Goal: Task Accomplishment & Management: Complete application form

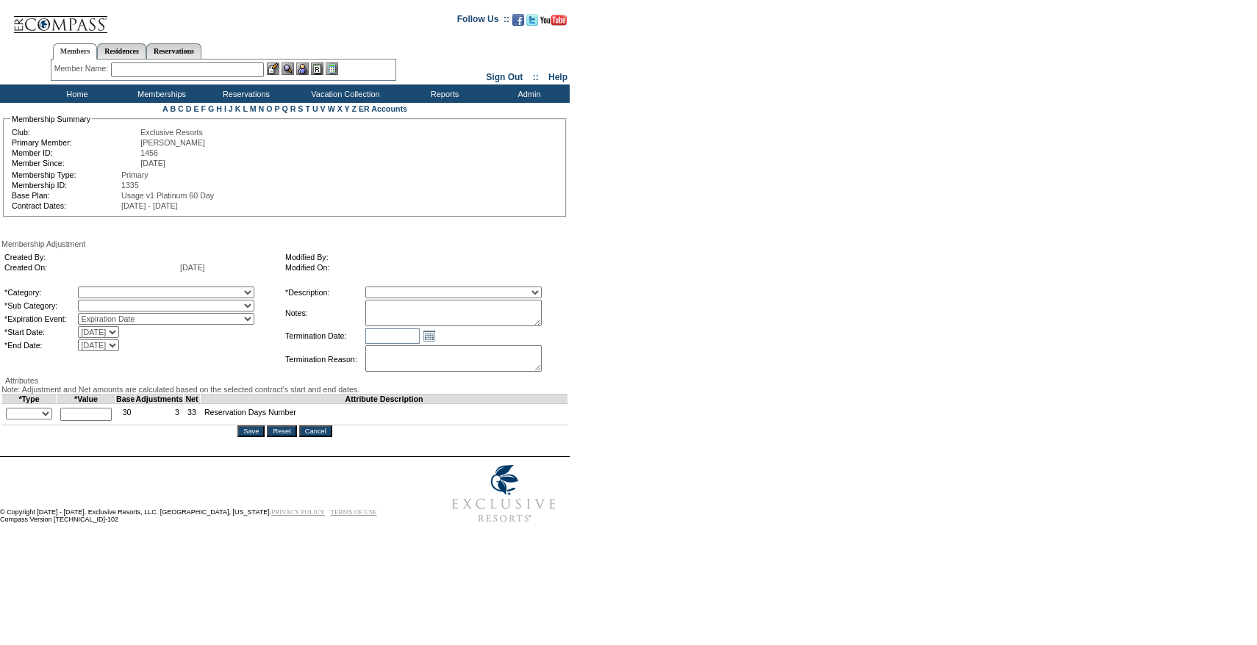
click at [171, 295] on select "A La Carte Days Contract Election Days Converted Days Coronavirus Other Referra…" at bounding box center [166, 293] width 176 height 12
select select "56"
click at [108, 289] on select "A La Carte Days Contract Election Days Converted Days Coronavirus Other Referra…" at bounding box center [166, 293] width 176 height 12
click at [131, 312] on select at bounding box center [166, 306] width 176 height 12
select select "179"
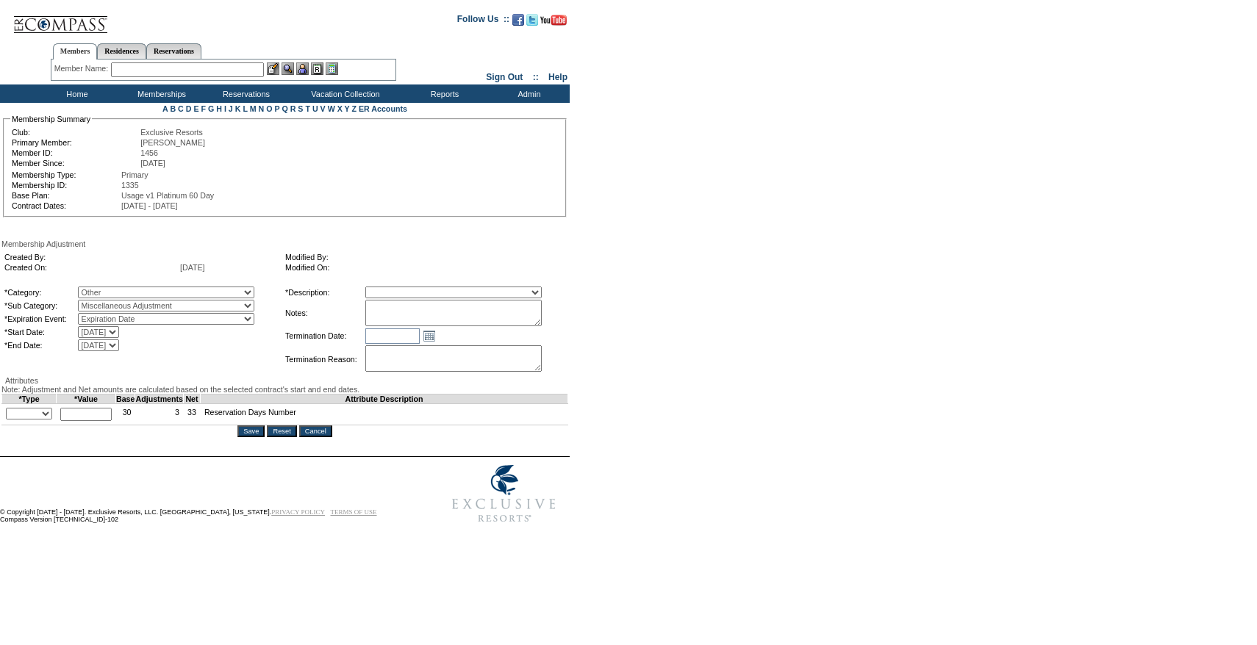
click at [108, 303] on select "Miscellaneous Adjustment" at bounding box center [166, 306] width 176 height 12
click at [442, 293] on select "Membership/Transfer Fee Adjustment Membership Fee Adjustment Add-On Fee Adjustm…" at bounding box center [453, 293] width 176 height 12
select select "275"
click at [392, 289] on select "Membership/Transfer Fee Adjustment Membership Fee Adjustment Add-On Fee Adjustm…" at bounding box center [453, 293] width 176 height 12
click at [437, 313] on textarea at bounding box center [453, 313] width 176 height 26
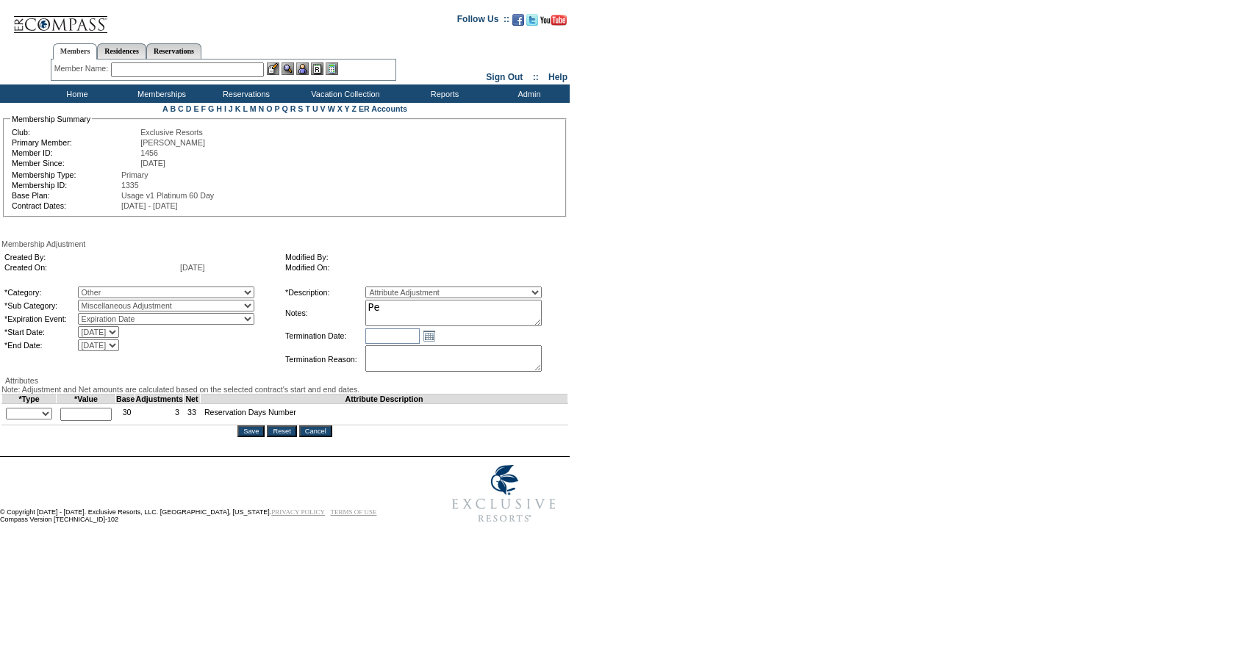
type textarea "P"
type textarea "M"
type textarea "Per Cristian Giron's case 9/2/25, adding 0.5 day to 24/25. Member paid on 7/7."
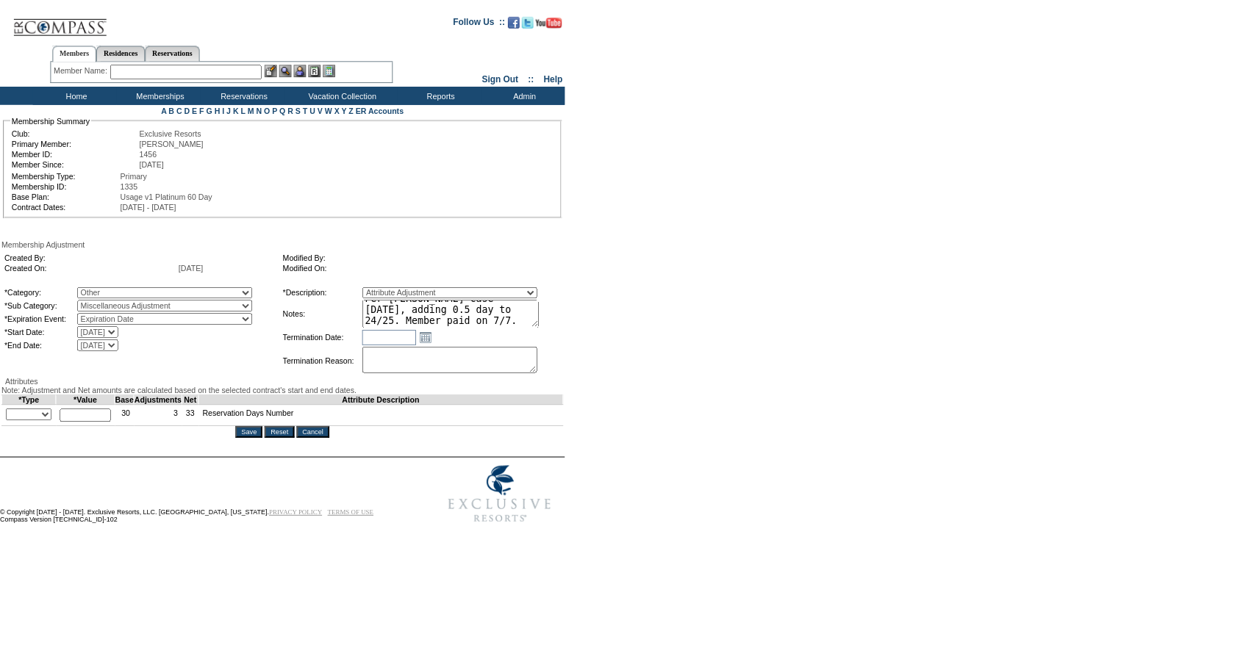
scroll to position [0, 0]
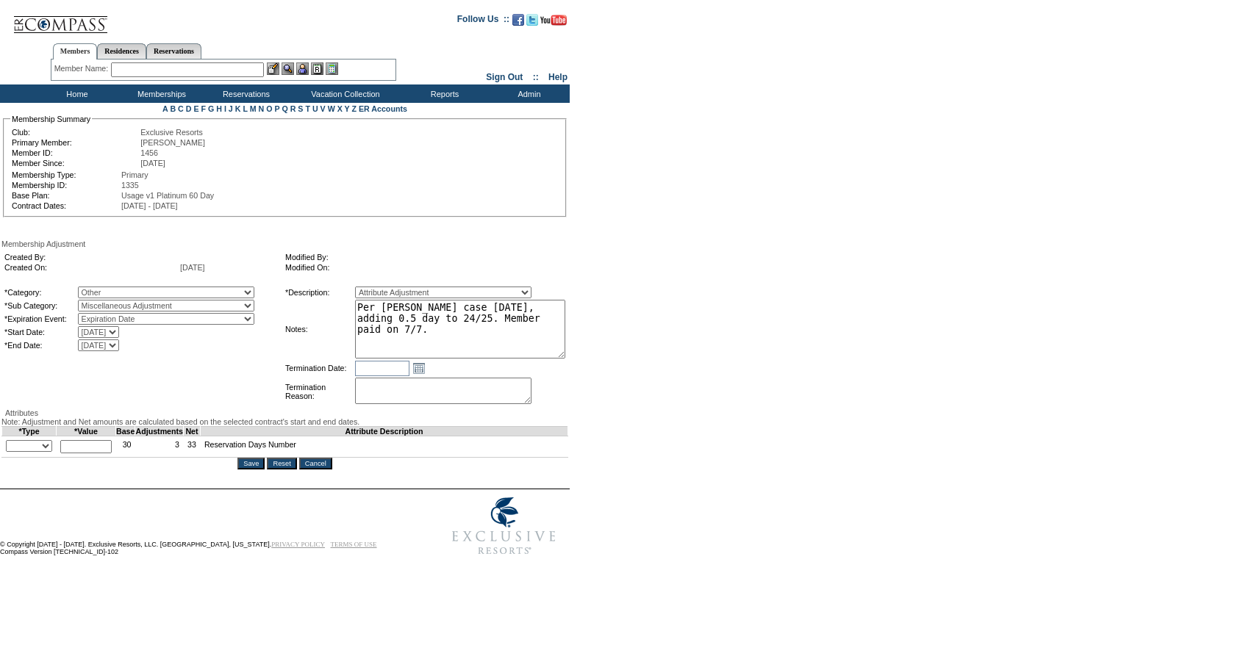
drag, startPoint x: 566, startPoint y: 325, endPoint x: 600, endPoint y: 355, distance: 45.8
click at [600, 356] on form "Follow Us ::" at bounding box center [620, 283] width 1240 height 559
click at [39, 452] on select "+ - Override" at bounding box center [29, 446] width 46 height 12
select select "1"
click at [10, 452] on select "+ - Override" at bounding box center [29, 446] width 46 height 12
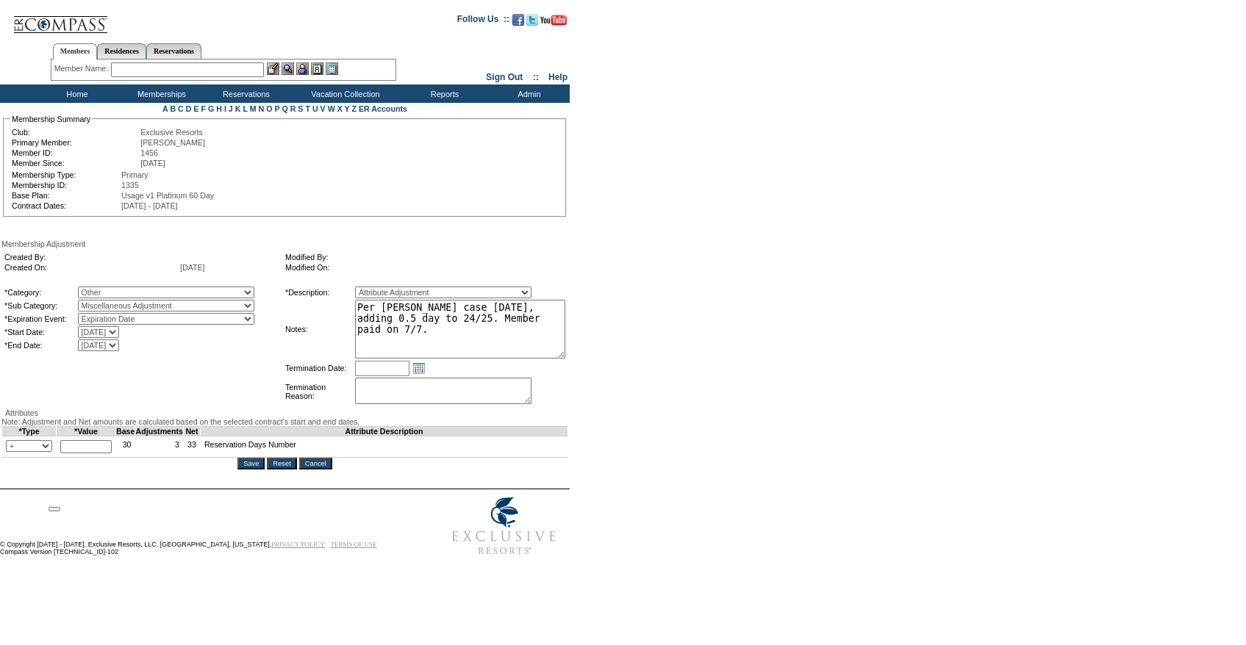
click at [104, 453] on input "text" at bounding box center [85, 446] width 51 height 13
type input "0.5"
click at [688, 353] on form "Follow Us ::" at bounding box center [620, 283] width 1240 height 559
click at [479, 359] on textarea "Per Cristian Giron's case 9/2/25, adding 0.5 day to 24/25. Member paid on 7/7." at bounding box center [460, 329] width 210 height 59
click at [378, 336] on textarea "Per Cristian Giron's case 9/2/25, adding 0.5 day to 24/25. Member paid on 7/7." at bounding box center [460, 329] width 210 height 59
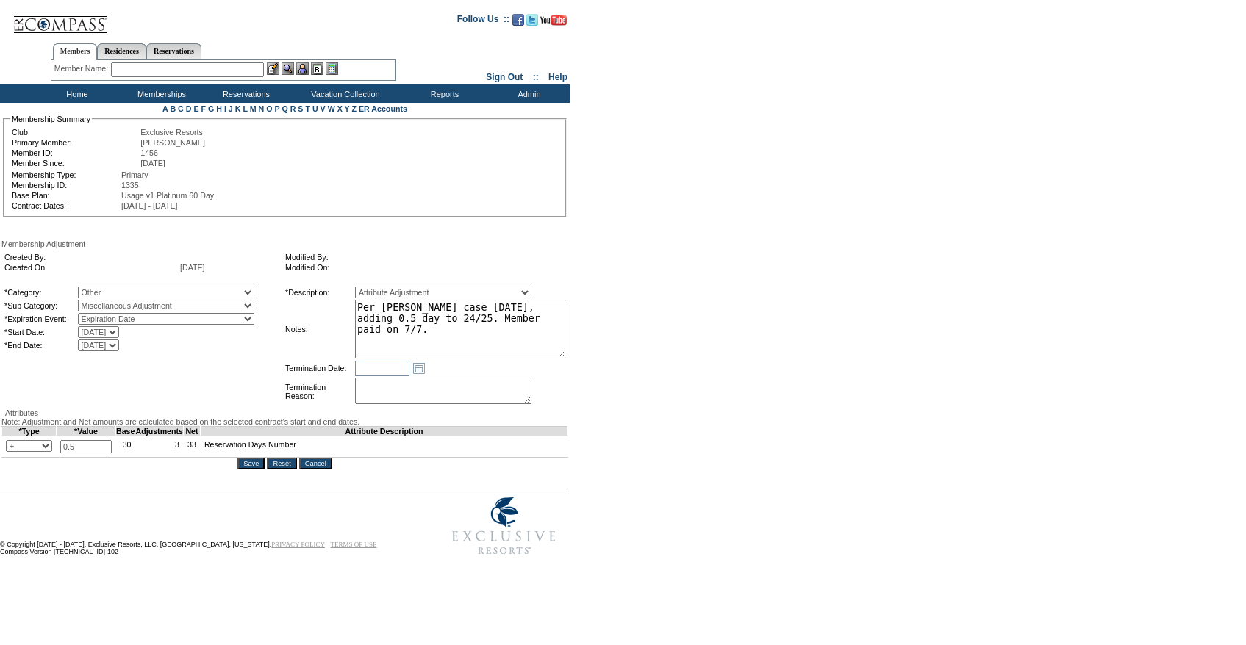
click at [378, 336] on textarea "Per Cristian Giron's case 9/2/25, adding 0.5 day to 24/25. Member paid on 7/7." at bounding box center [460, 329] width 210 height 59
click at [498, 346] on textarea "Per Cristian Giron's case 9/2/25, adding 0.5 day to 24/25. Member purchased on …" at bounding box center [460, 329] width 210 height 59
type textarea "Per Cristian Giron's case 9/2/25, adding 0.5 day to 24/25. Member purchased on …"
click at [256, 470] on input "Save" at bounding box center [250, 464] width 27 height 12
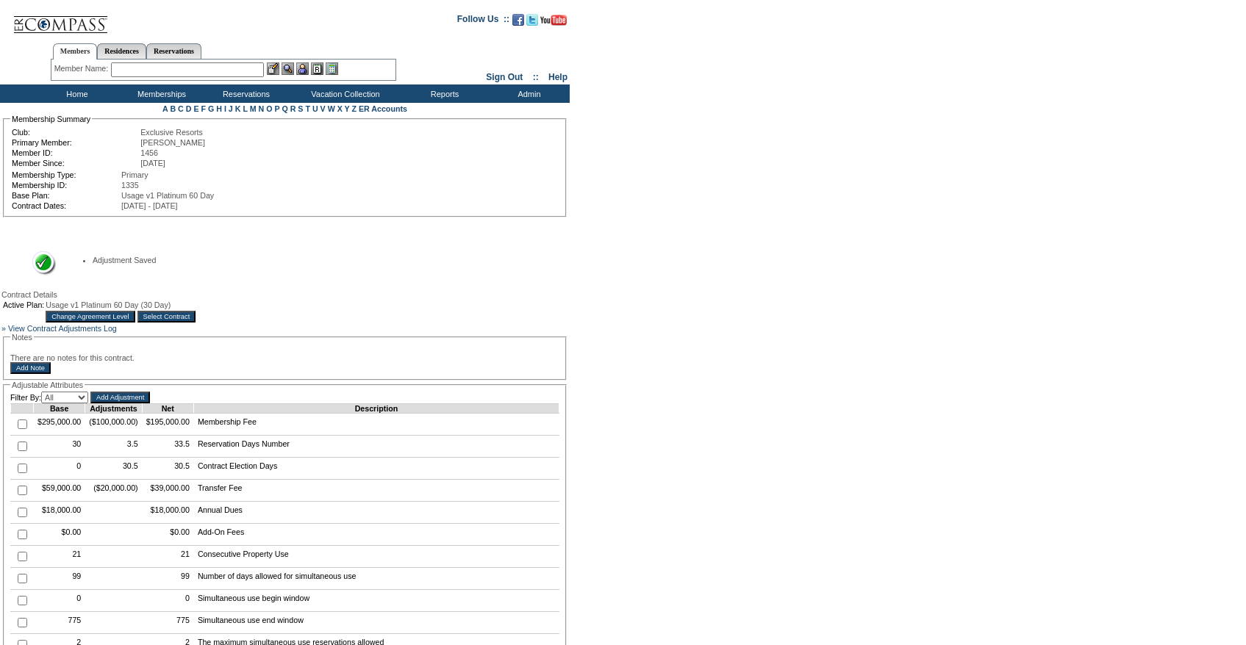
click at [144, 69] on input "text" at bounding box center [187, 69] width 153 height 15
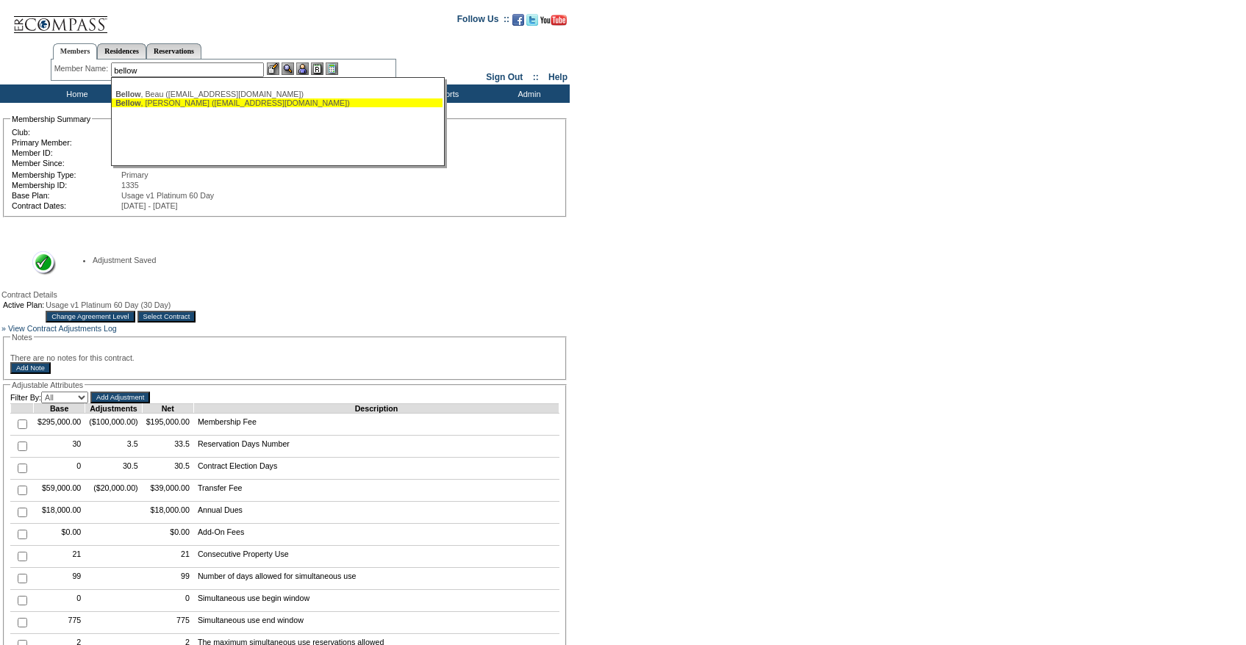
click at [140, 101] on span "Bellow" at bounding box center [127, 102] width 25 height 9
type input "[PERSON_NAME] ([EMAIL_ADDRESS][DOMAIN_NAME])"
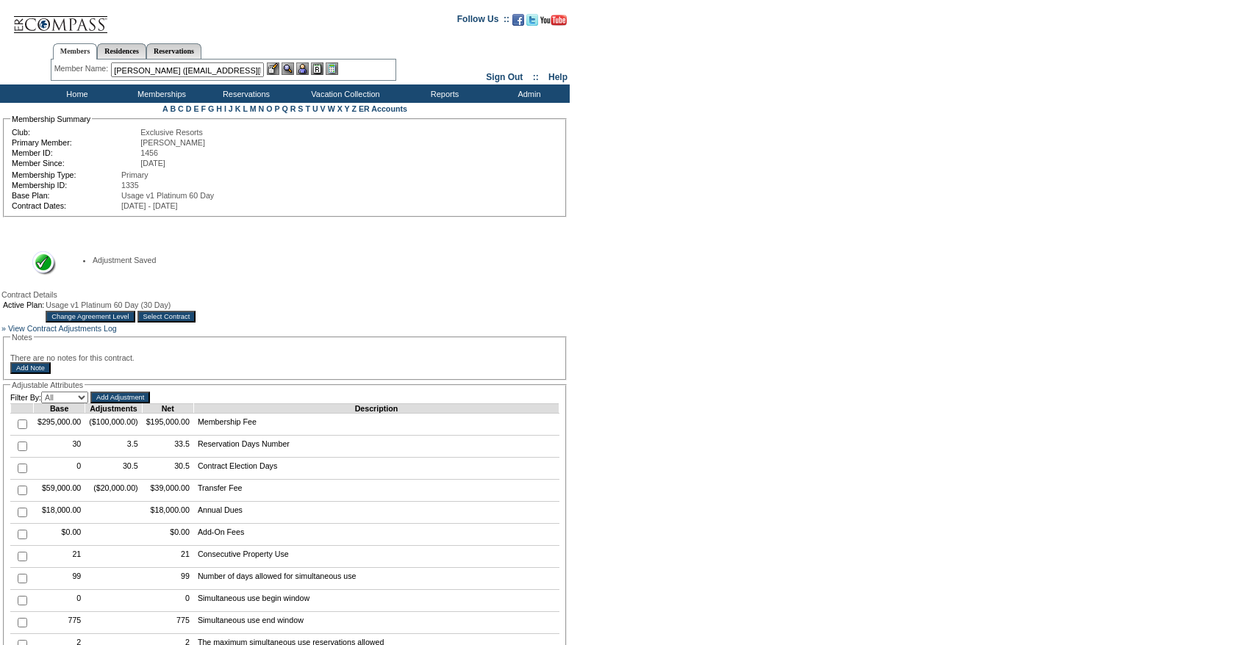
click at [308, 68] on img at bounding box center [302, 68] width 12 height 12
click at [270, 66] on img at bounding box center [273, 68] width 12 height 12
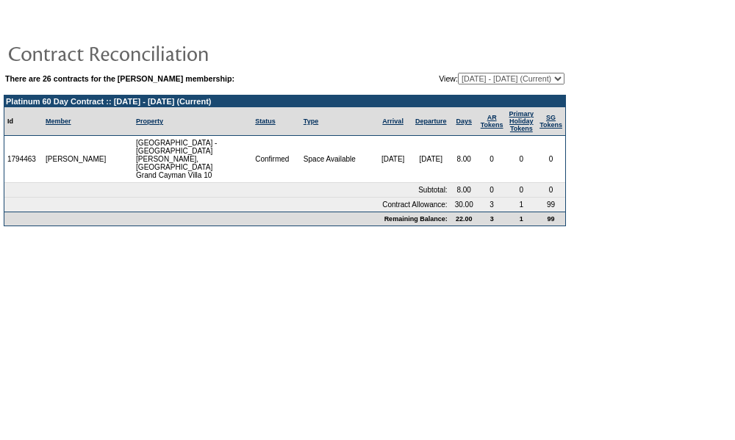
click at [468, 67] on td at bounding box center [285, 52] width 562 height 29
click at [464, 78] on select "07/08/03 - 07/31/04 08/01/04 - 07/31/05 08/01/05 - 07/31/06 08/01/06 - 07/31/07…" at bounding box center [511, 79] width 107 height 12
select select "121834"
click at [458, 73] on select "07/08/03 - 07/31/04 08/01/04 - 07/31/05 08/01/05 - 07/31/06 08/01/06 - 07/31/07…" at bounding box center [511, 79] width 107 height 12
